Goal: Task Accomplishment & Management: Complete application form

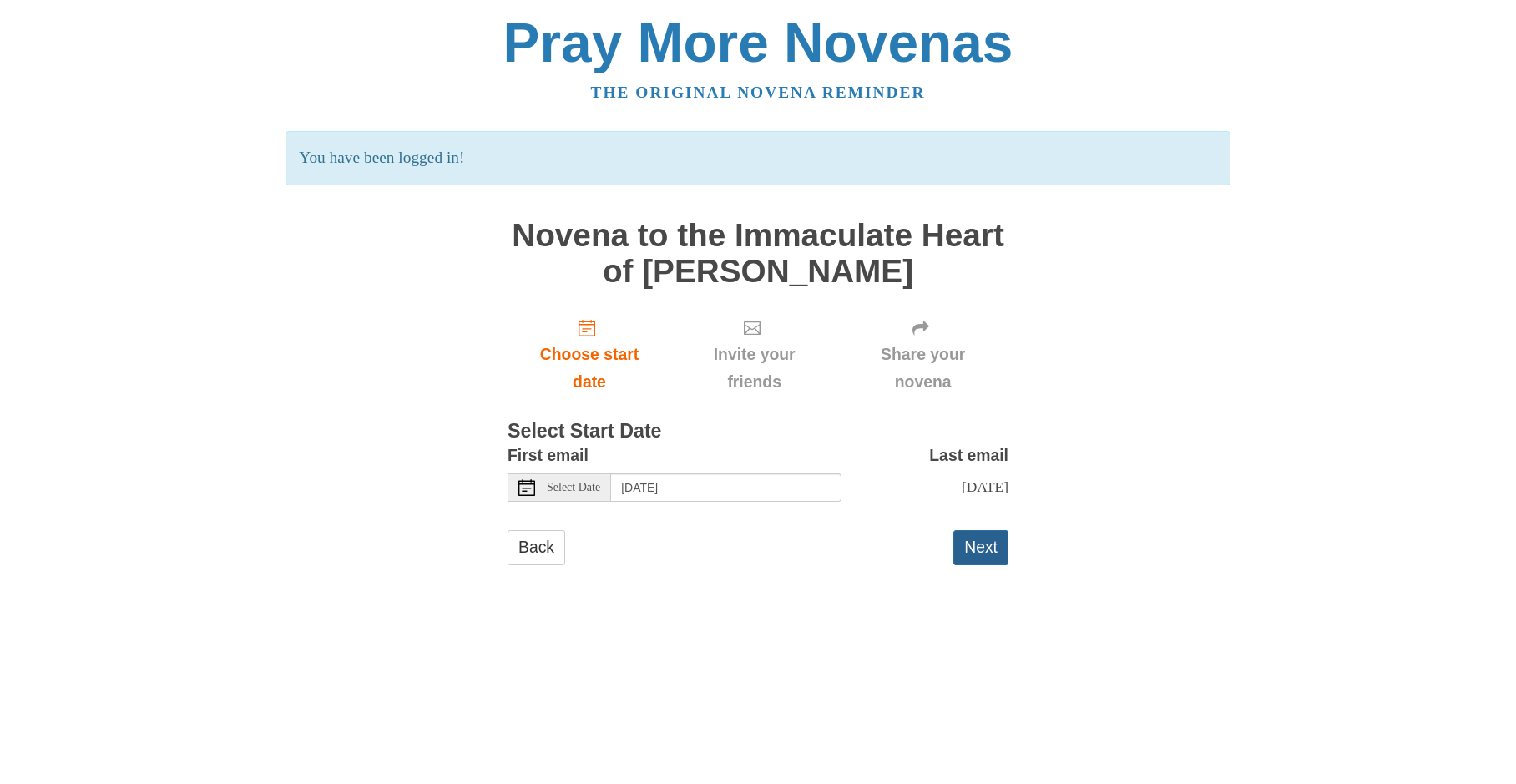
click at [976, 548] on button "Next" at bounding box center [981, 548] width 55 height 34
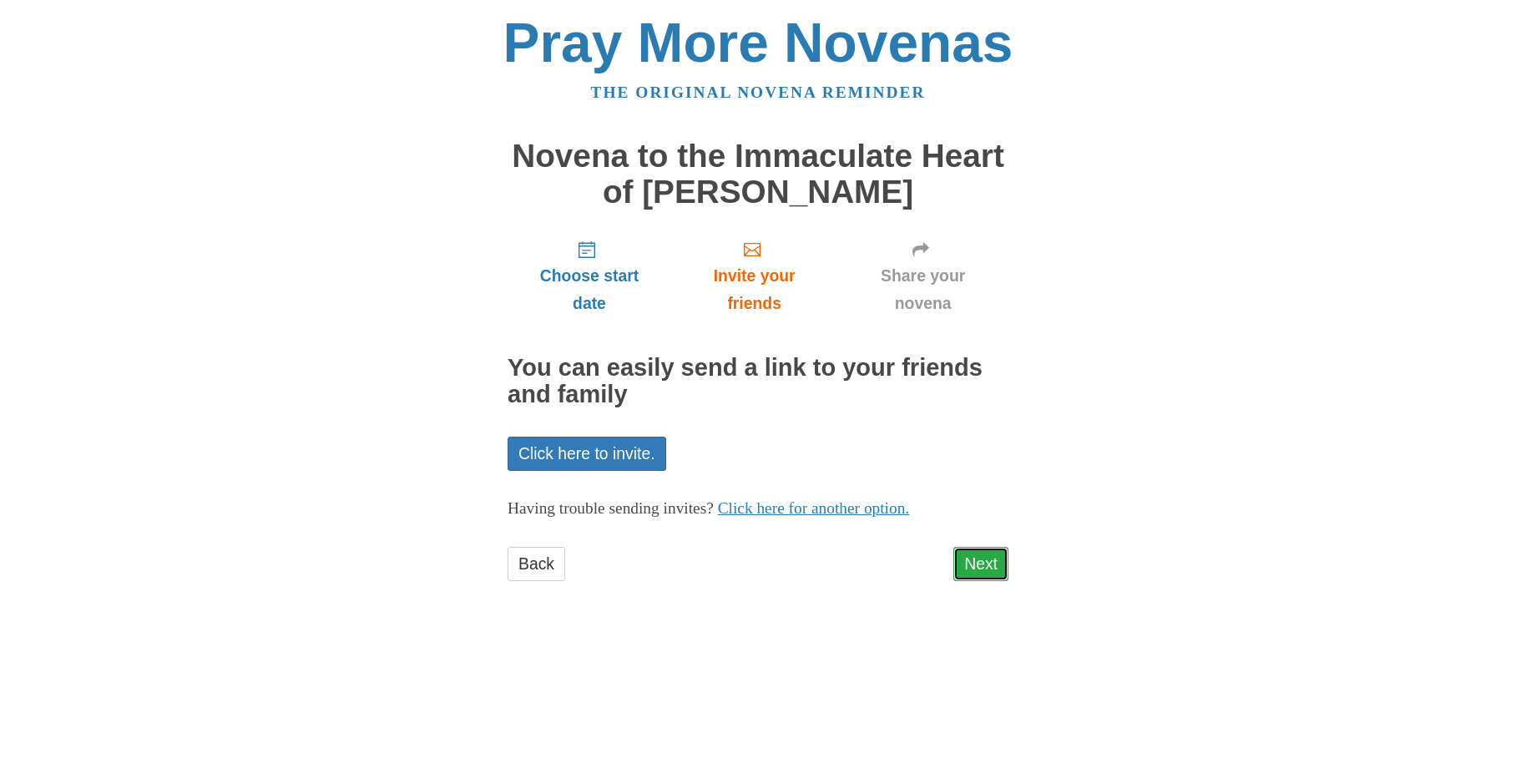
click at [984, 565] on link "Next" at bounding box center [981, 564] width 55 height 34
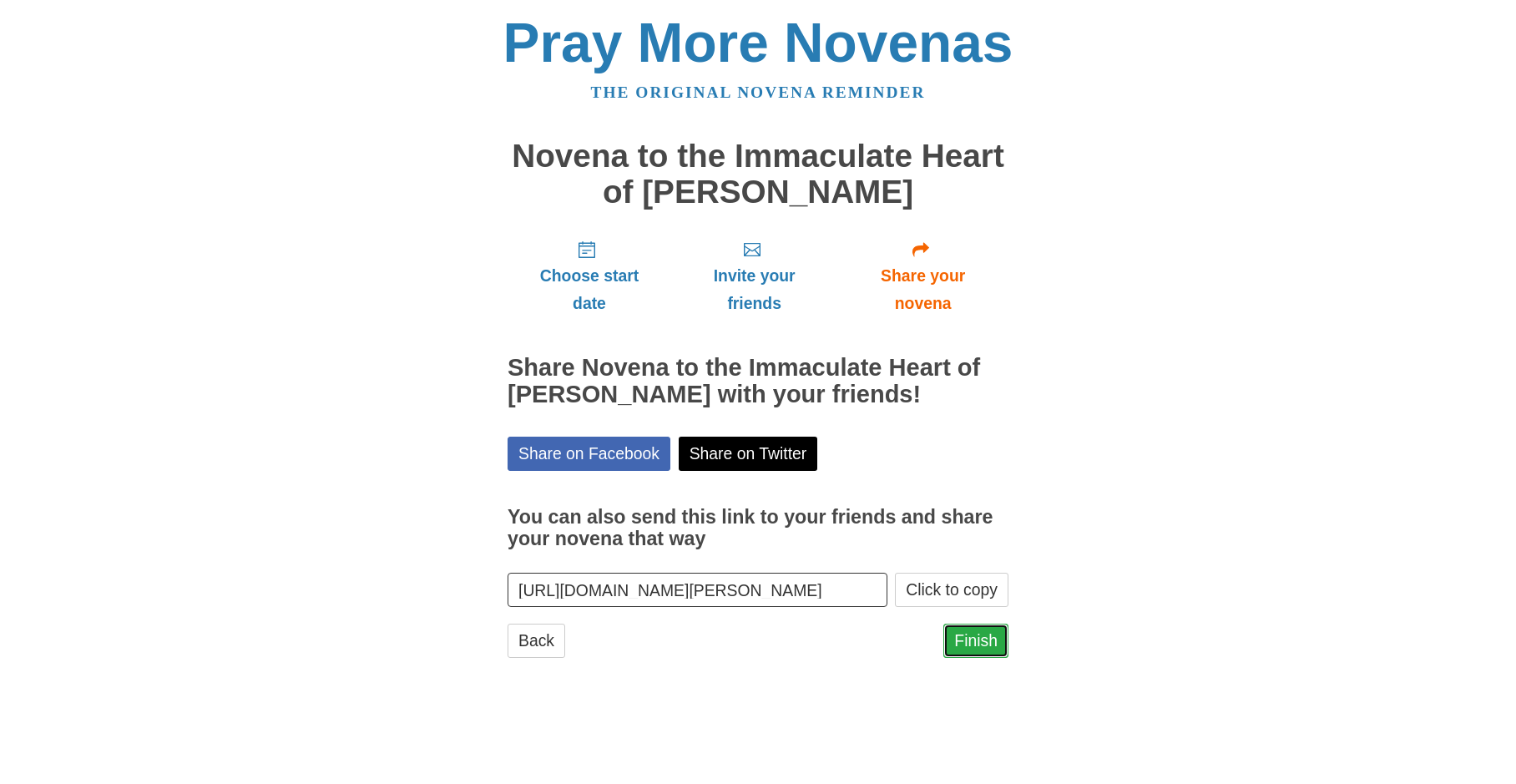
click at [986, 644] on link "Finish" at bounding box center [976, 641] width 65 height 34
